Goal: Use online tool/utility: Utilize a website feature to perform a specific function

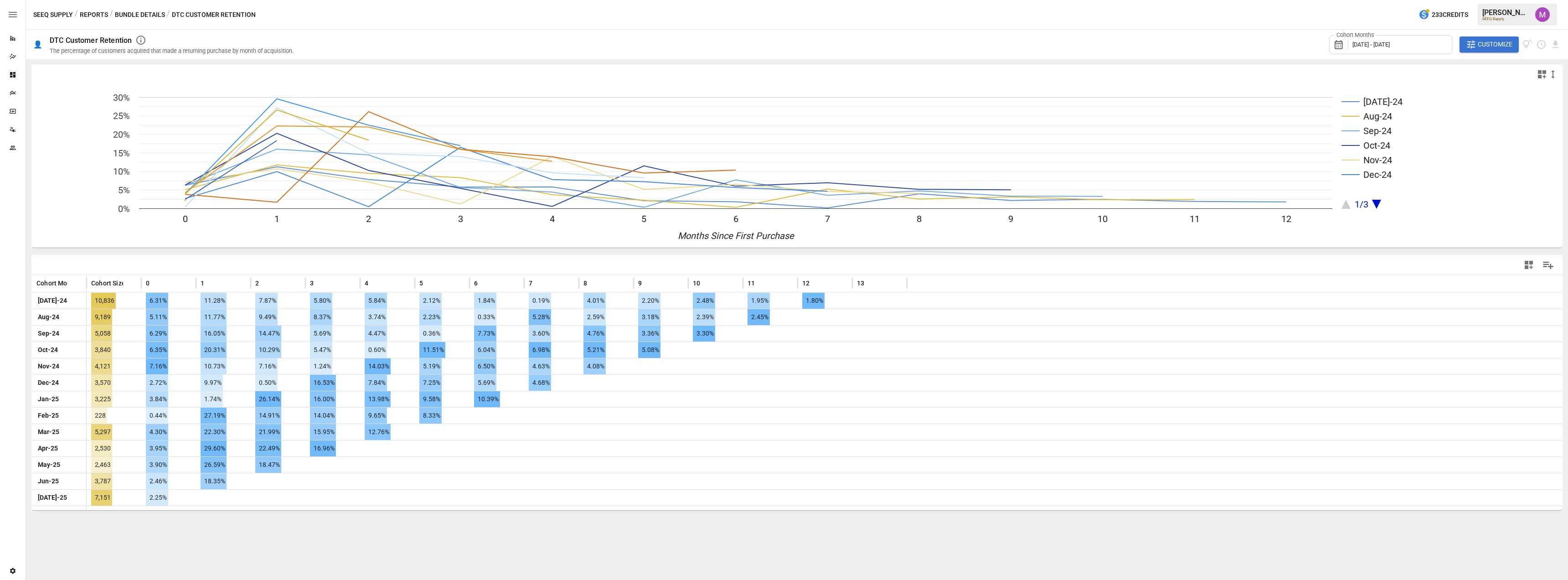
click at [1482, 46] on span "Customize" at bounding box center [1495, 44] width 35 height 12
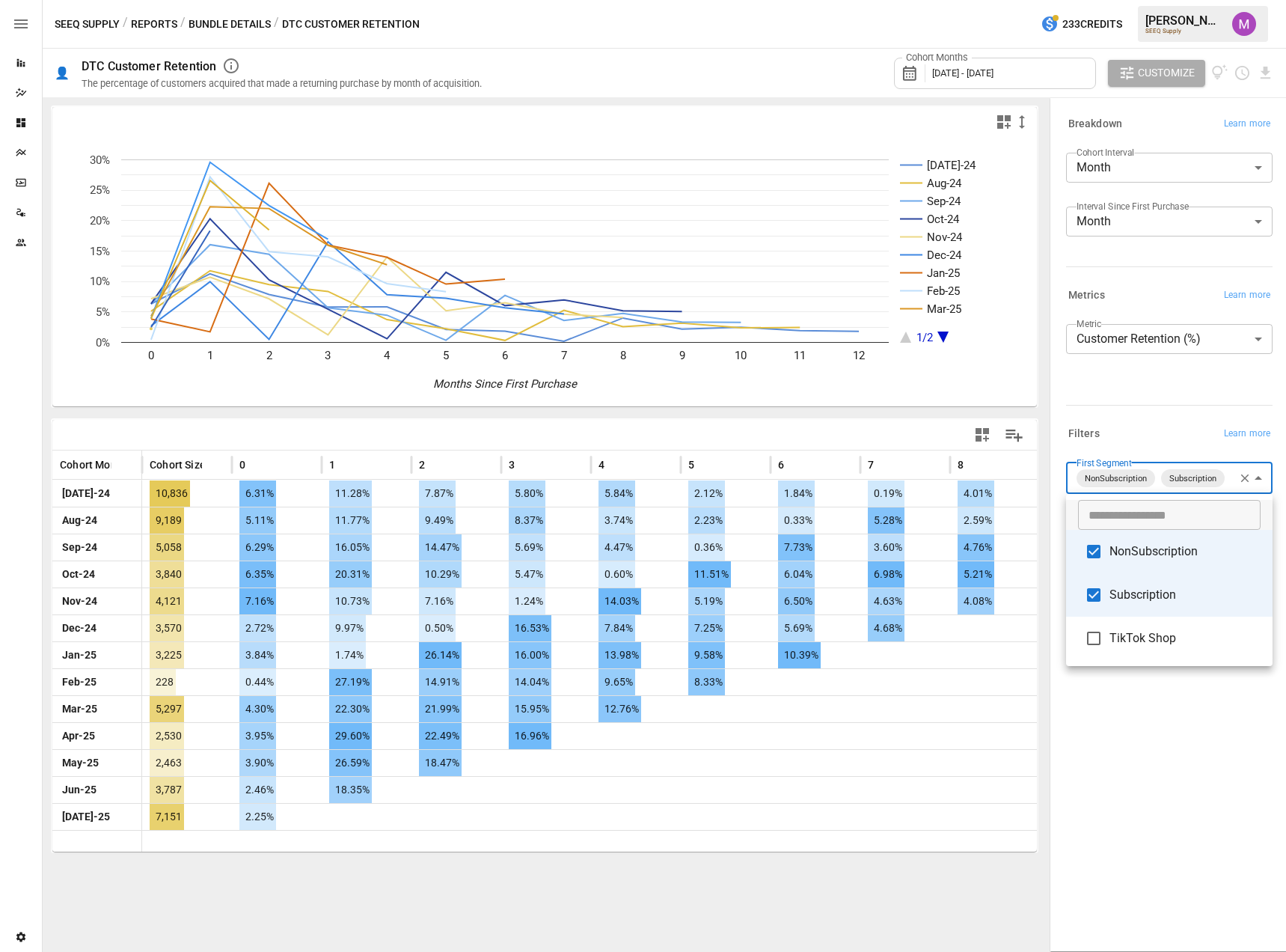
click at [1255, 0] on body "Reports Dazzler Studio Dashboards Plans SmartModel ™ Data Sources Team Settings…" at bounding box center [643, 0] width 1286 height 0
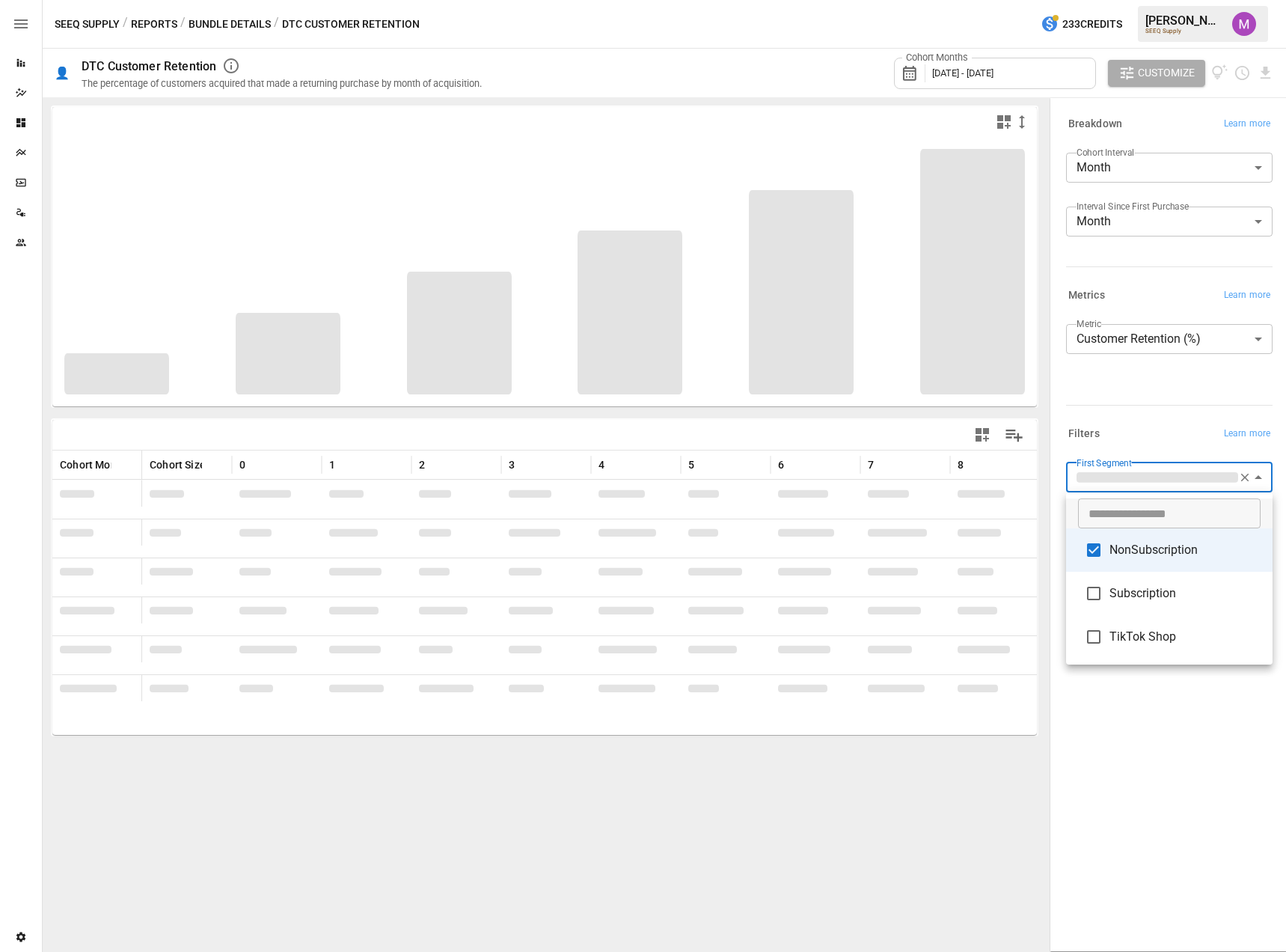
click at [1162, 699] on div at bounding box center [643, 476] width 1286 height 952
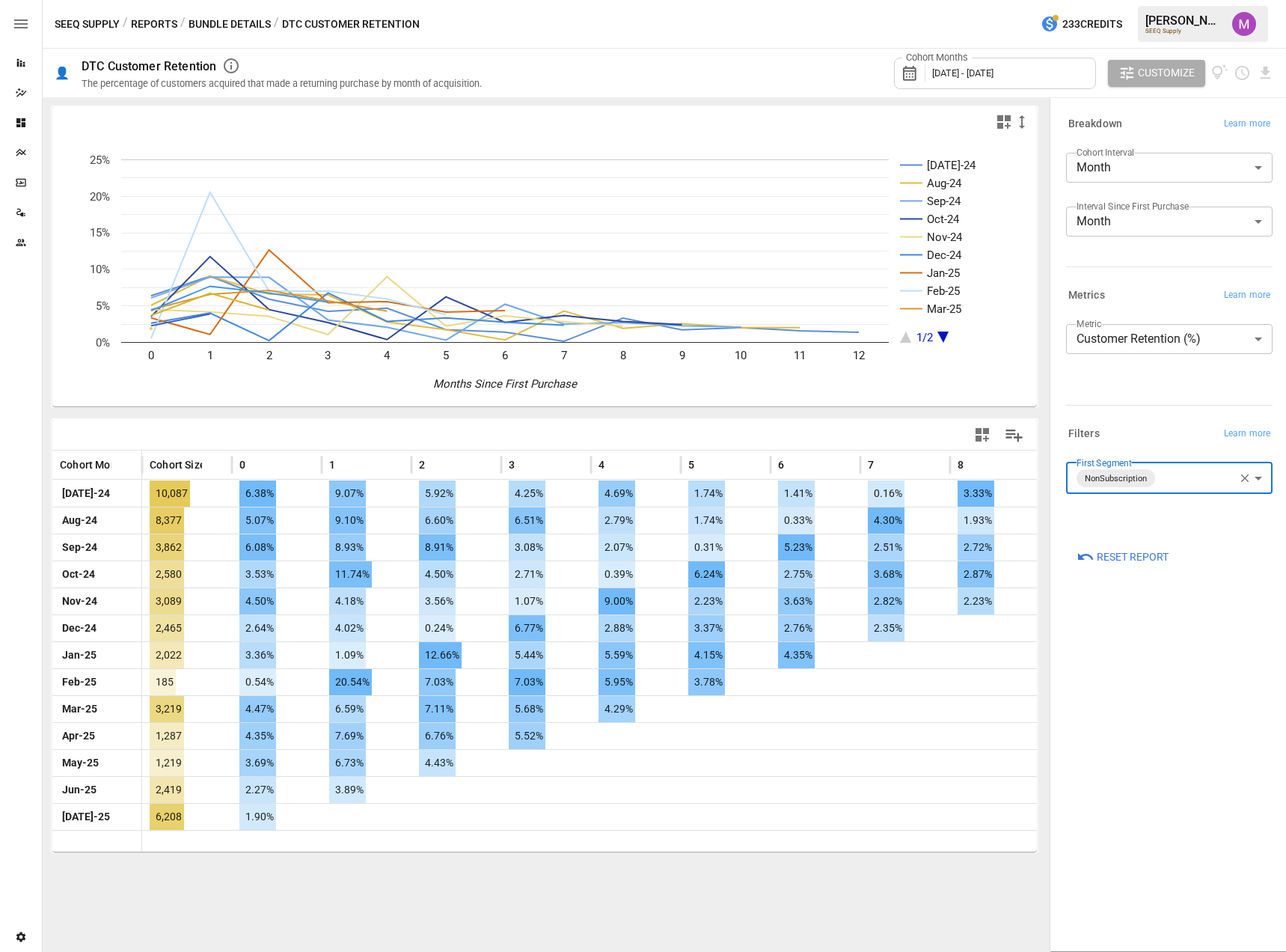
click at [1262, 0] on body "Reports Dazzler Studio Dashboards Plans SmartModel ™ Data Sources Team Settings…" at bounding box center [643, 0] width 1286 height 0
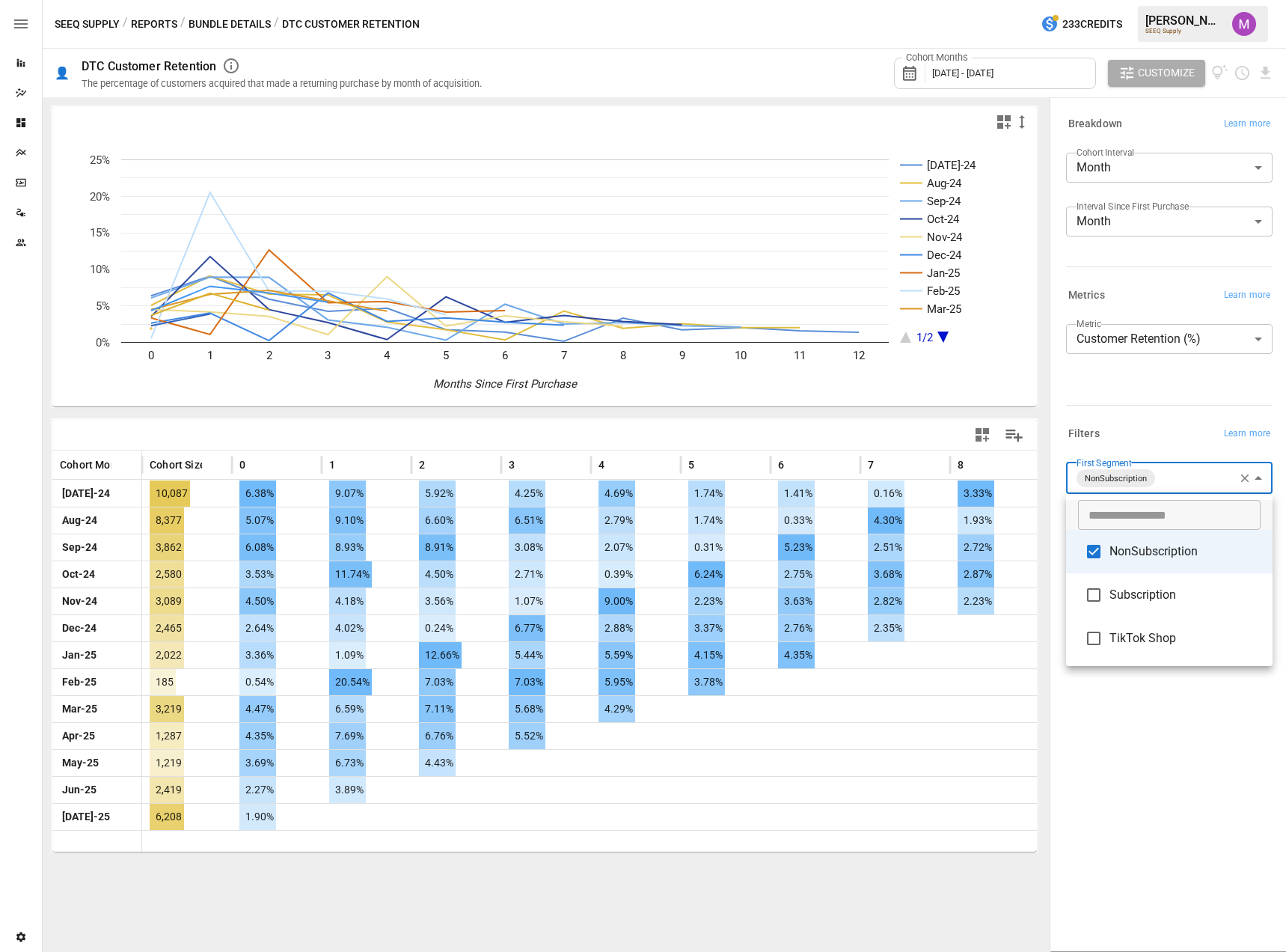
click at [1116, 598] on span "Subscription" at bounding box center [1185, 594] width 151 height 18
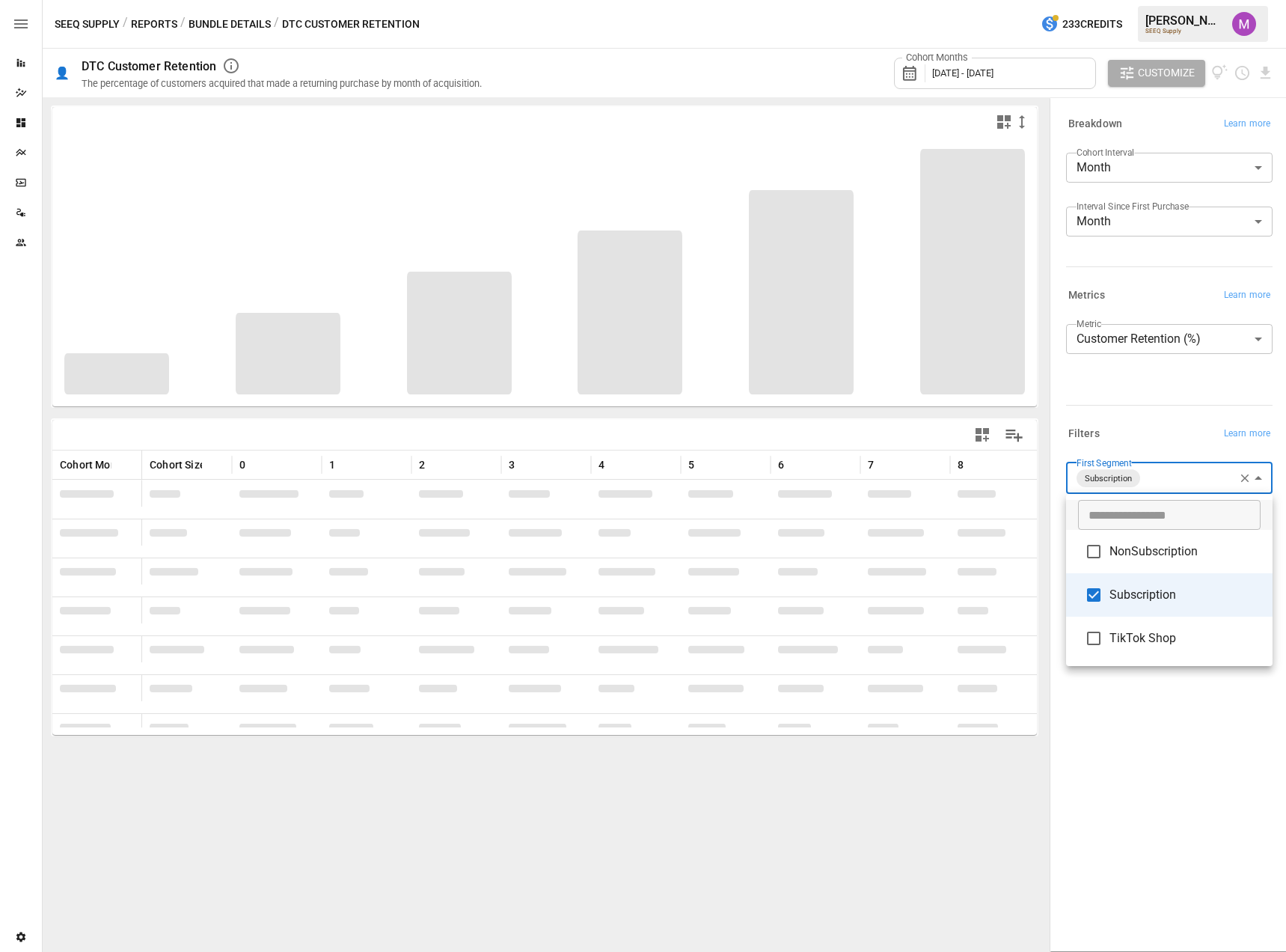
type input "**********"
click at [1124, 749] on div at bounding box center [643, 476] width 1286 height 952
